Goal: Task Accomplishment & Management: Complete application form

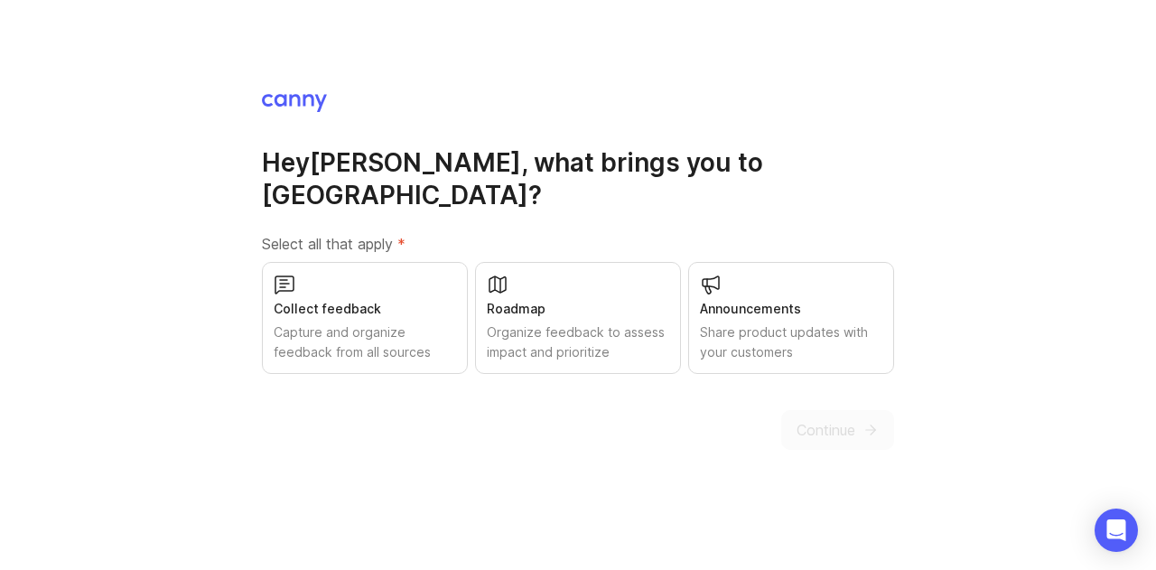
click at [363, 326] on div "Capture and organize feedback from all sources" at bounding box center [365, 343] width 182 height 40
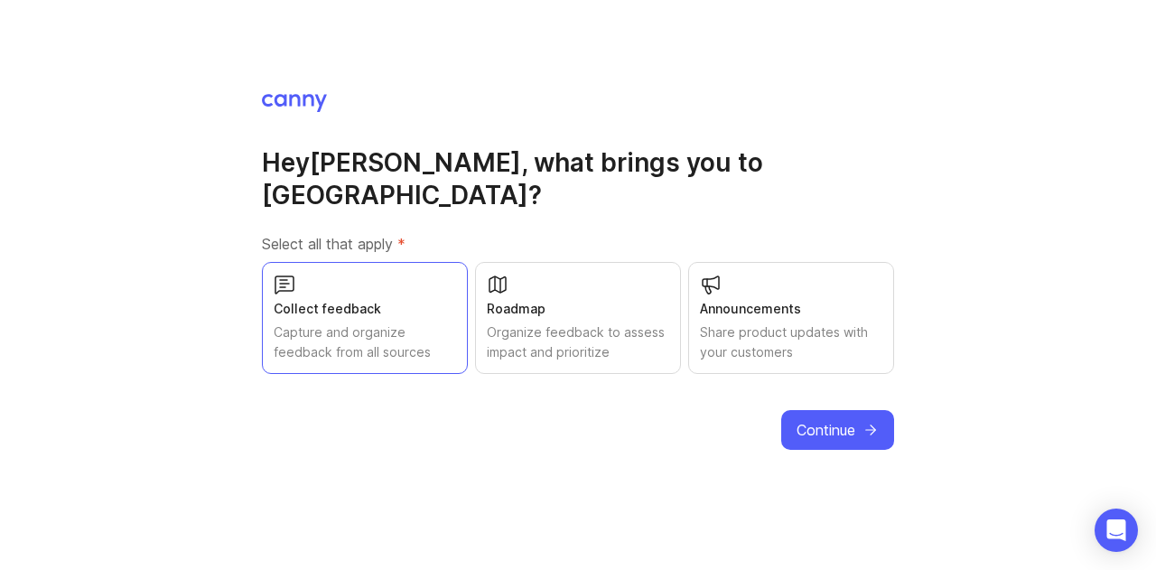
click at [835, 419] on span "Continue" at bounding box center [826, 430] width 59 height 22
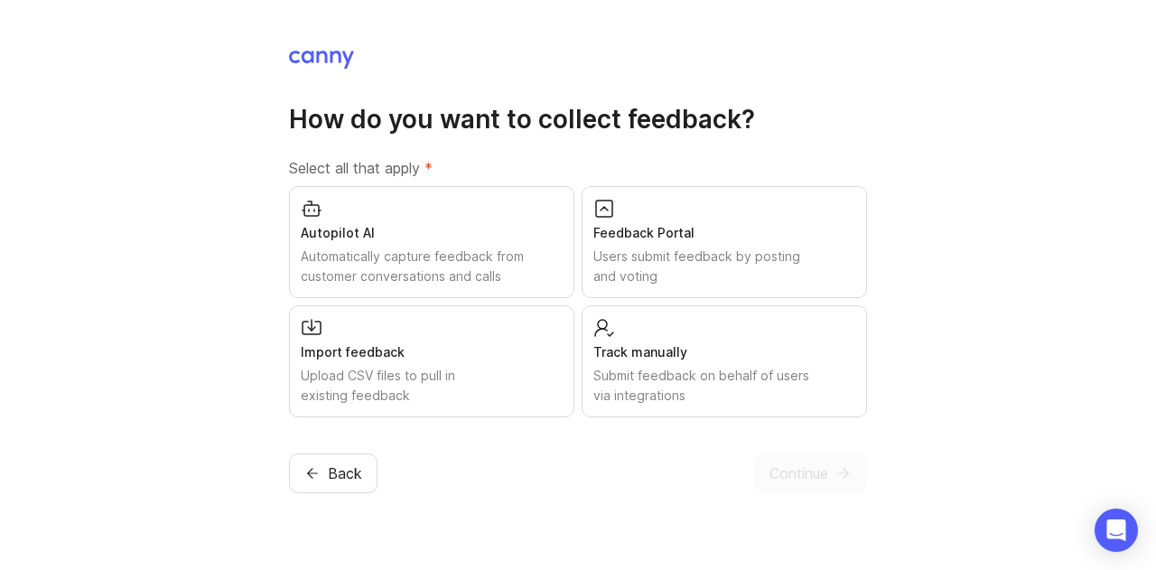
click at [735, 229] on div "Feedback Portal" at bounding box center [725, 233] width 262 height 20
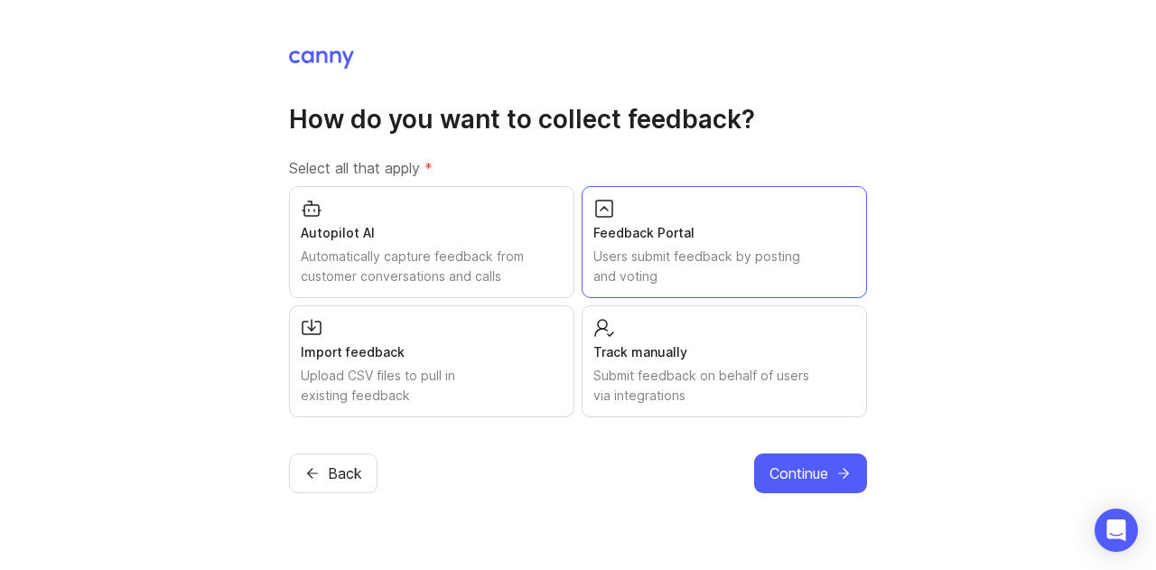
click at [820, 469] on span "Continue" at bounding box center [799, 474] width 59 height 22
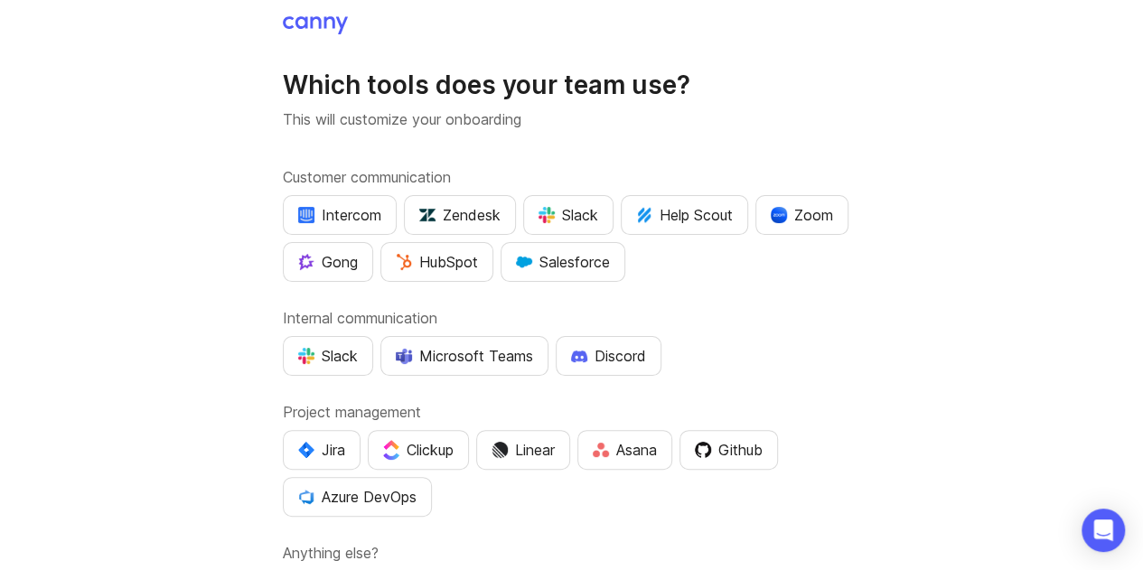
click at [757, 304] on div "Customer communication Intercom Zendesk Slack Help Scout Zoom Gong HubSpot Sale…" at bounding box center [572, 388] width 578 height 444
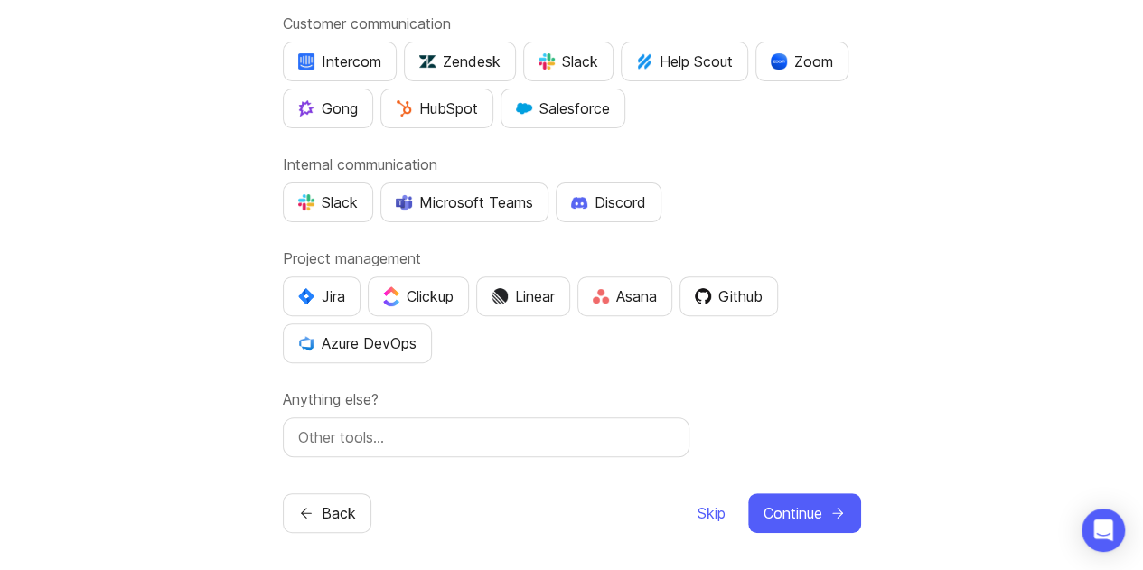
scroll to position [155, 0]
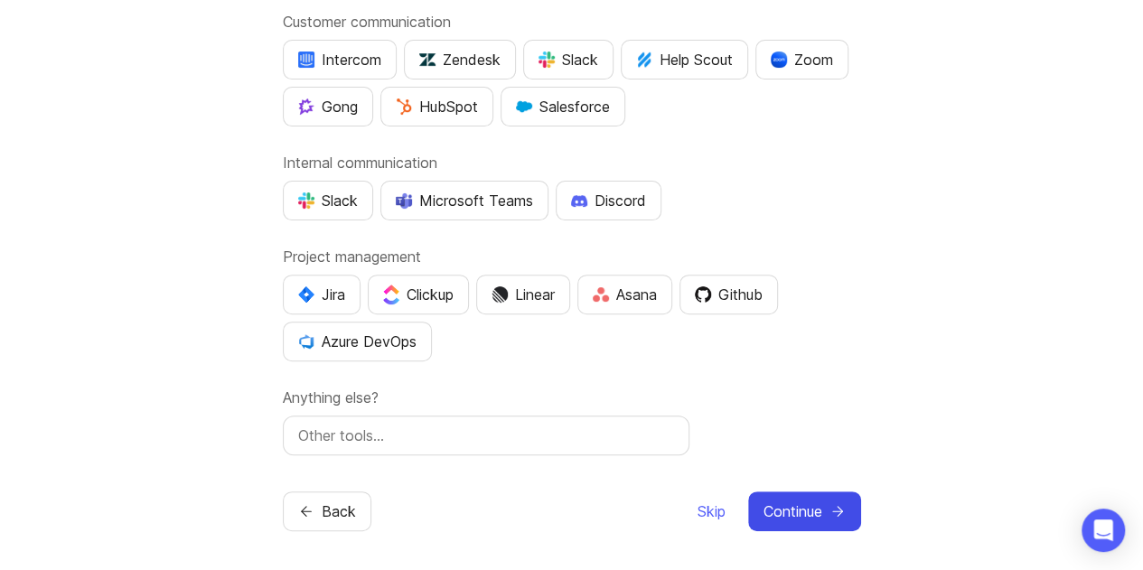
click at [824, 504] on button "Continue" at bounding box center [804, 511] width 113 height 40
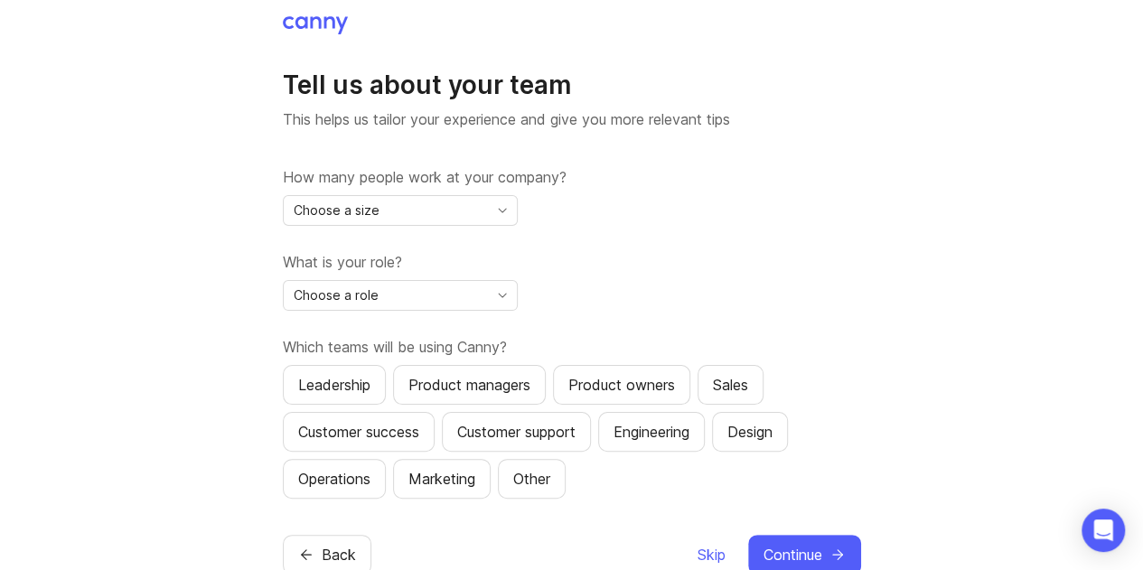
click at [445, 220] on div "Choose a size" at bounding box center [386, 210] width 204 height 29
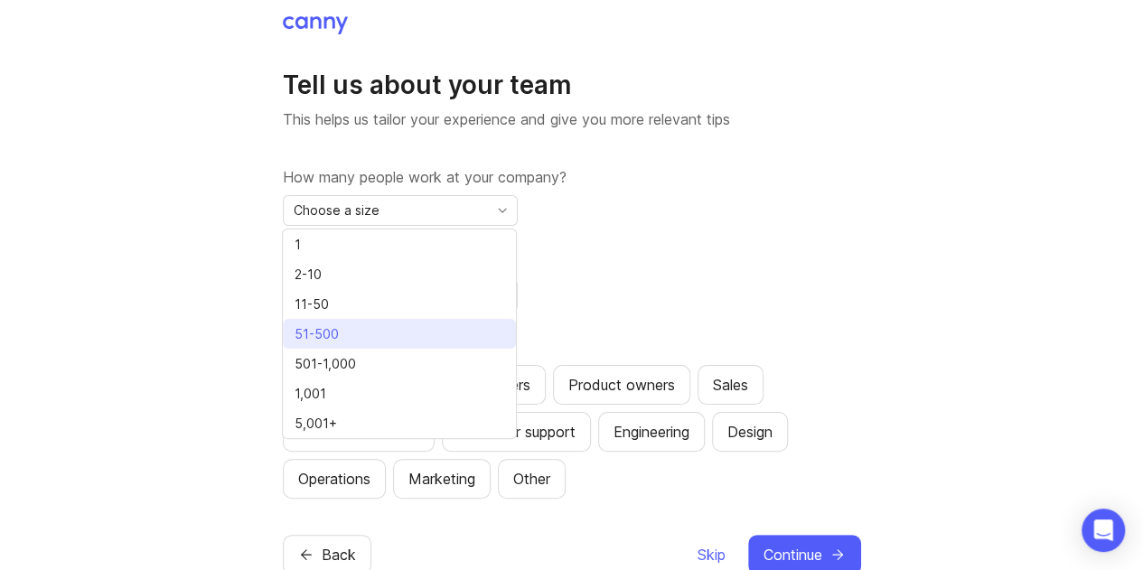
click at [425, 345] on li "51-500" at bounding box center [399, 334] width 233 height 30
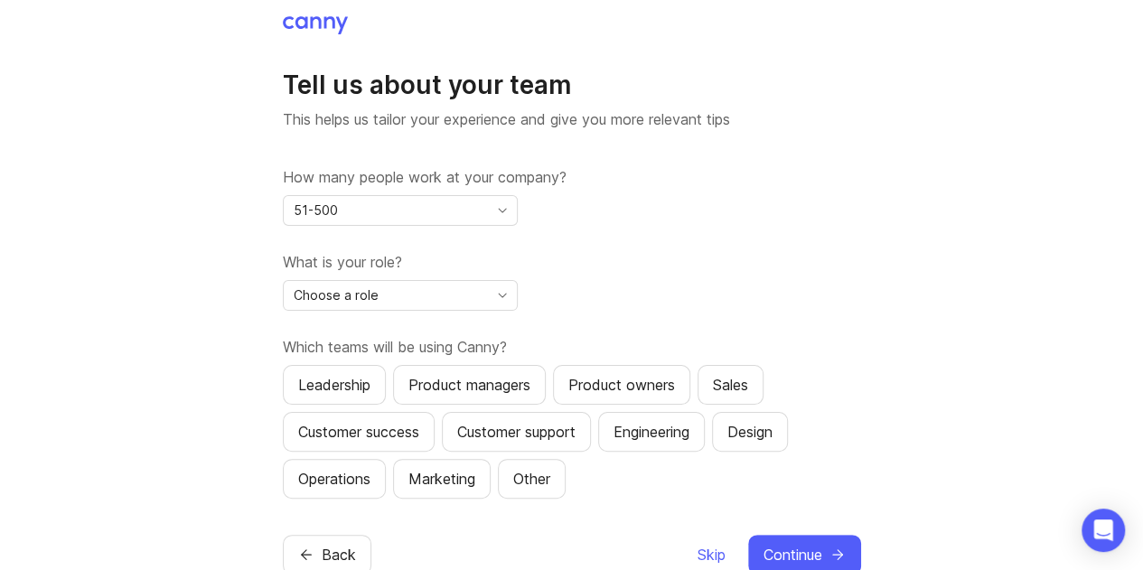
click at [477, 292] on div "Choose a role" at bounding box center [386, 295] width 204 height 29
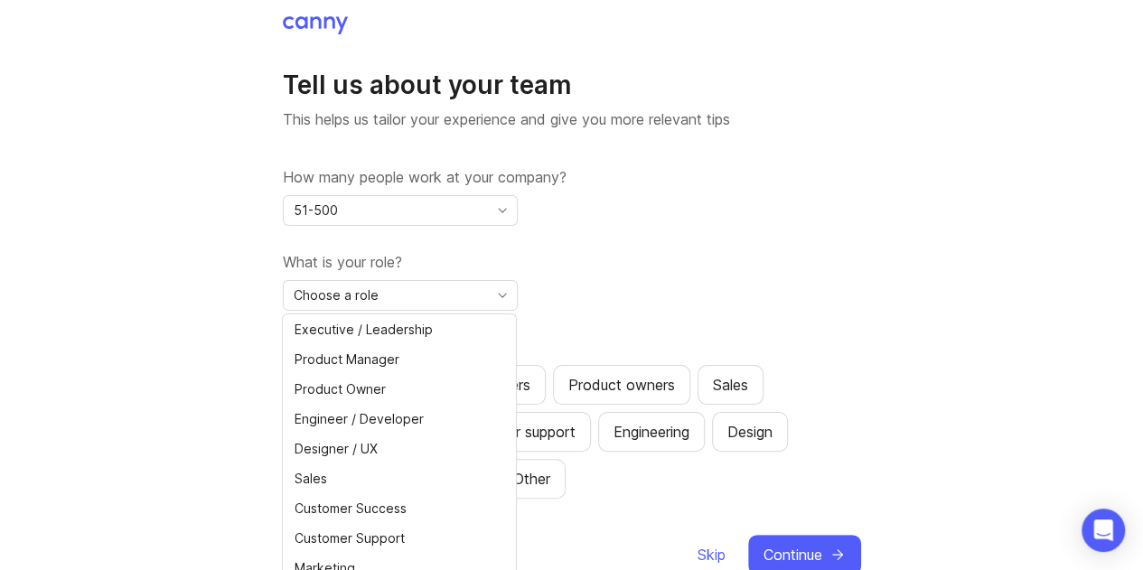
scroll to position [33, 0]
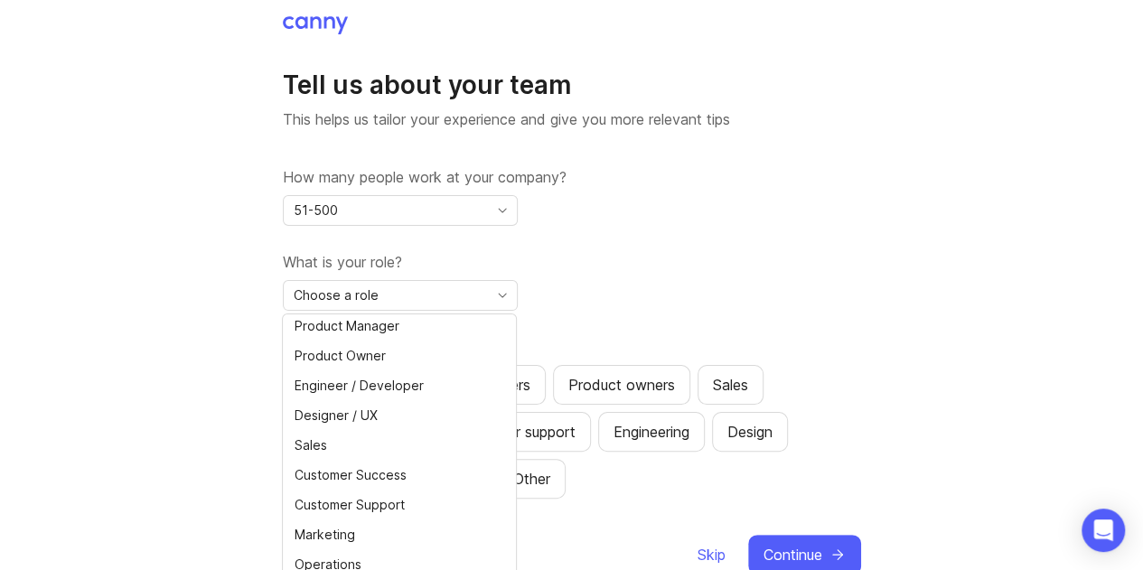
click at [417, 556] on li "Operations" at bounding box center [399, 564] width 233 height 30
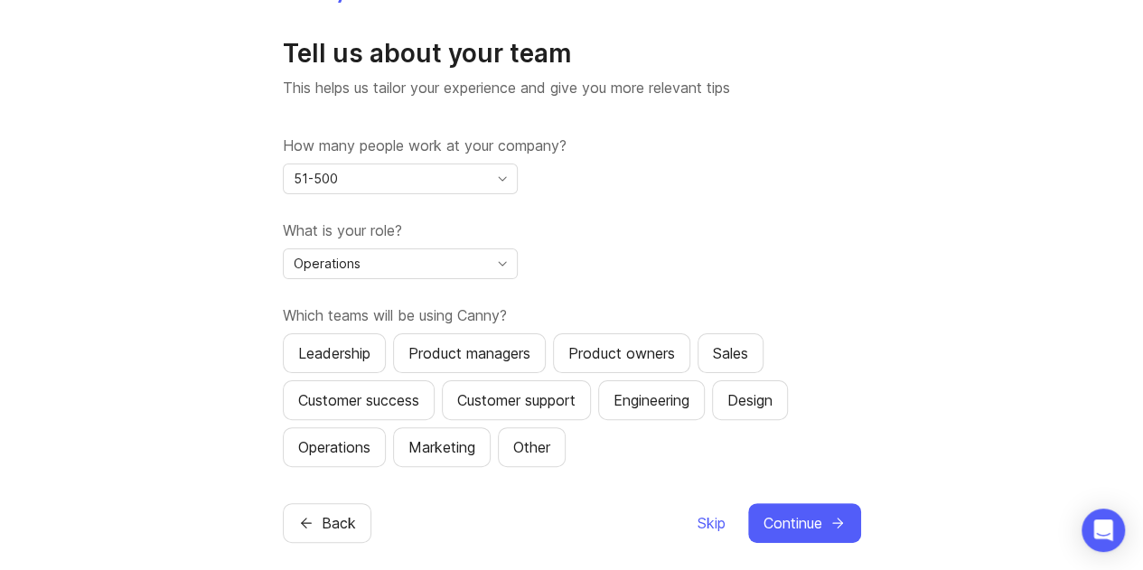
scroll to position [43, 0]
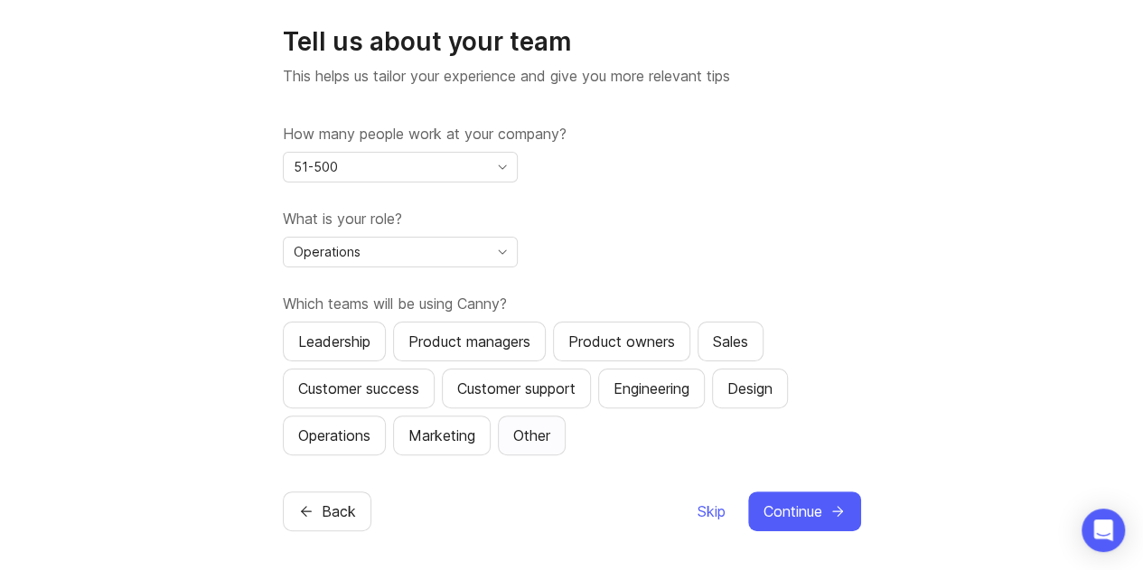
click at [543, 433] on div "Other" at bounding box center [531, 436] width 37 height 22
click at [799, 515] on span "Continue" at bounding box center [792, 511] width 59 height 22
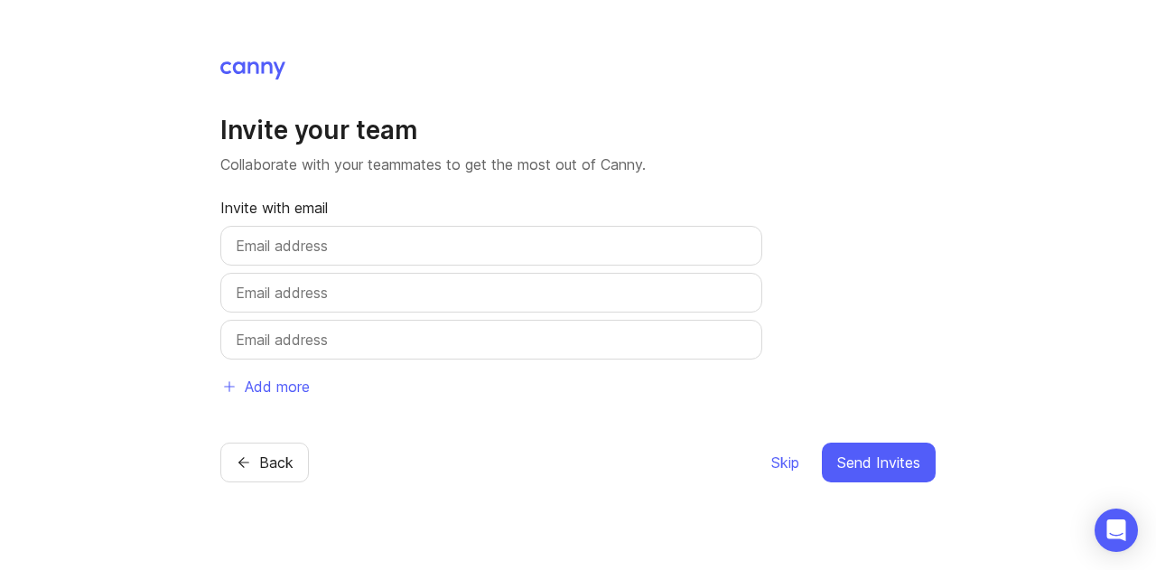
click at [781, 464] on span "Skip" at bounding box center [785, 463] width 28 height 22
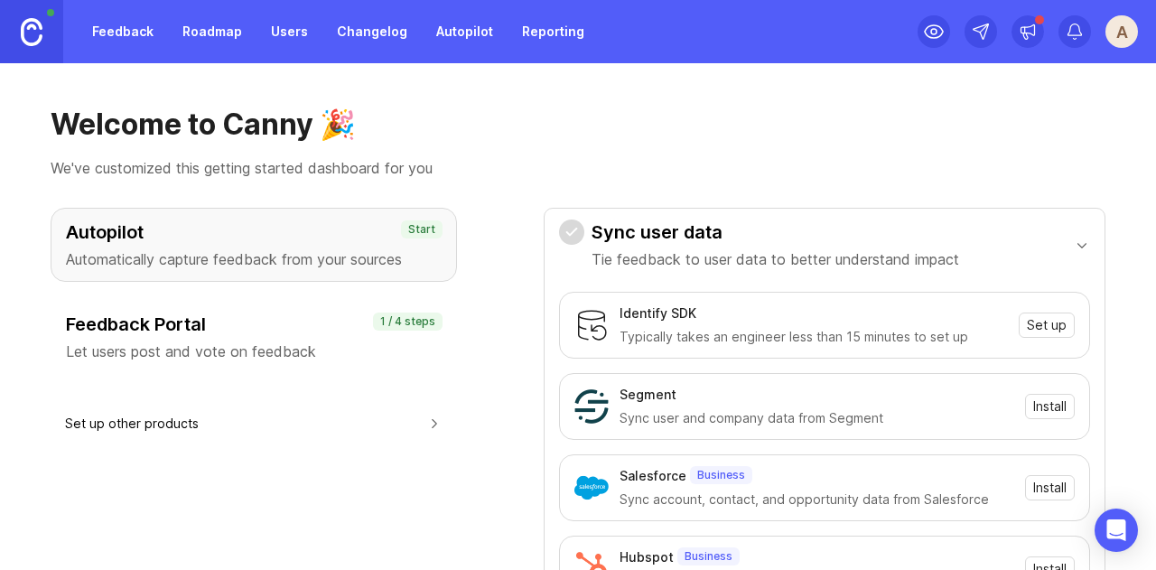
click at [337, 341] on p "Let users post and vote on feedback" at bounding box center [254, 352] width 376 height 22
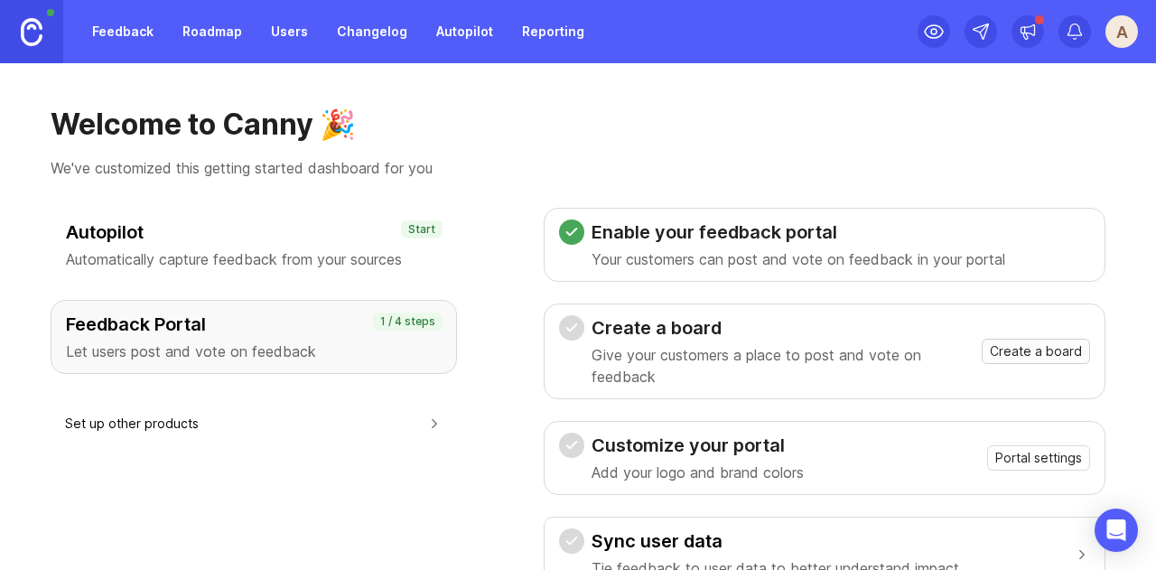
click at [1030, 353] on span "Create a board" at bounding box center [1036, 351] width 92 height 18
